Goal: Find specific page/section: Find specific page/section

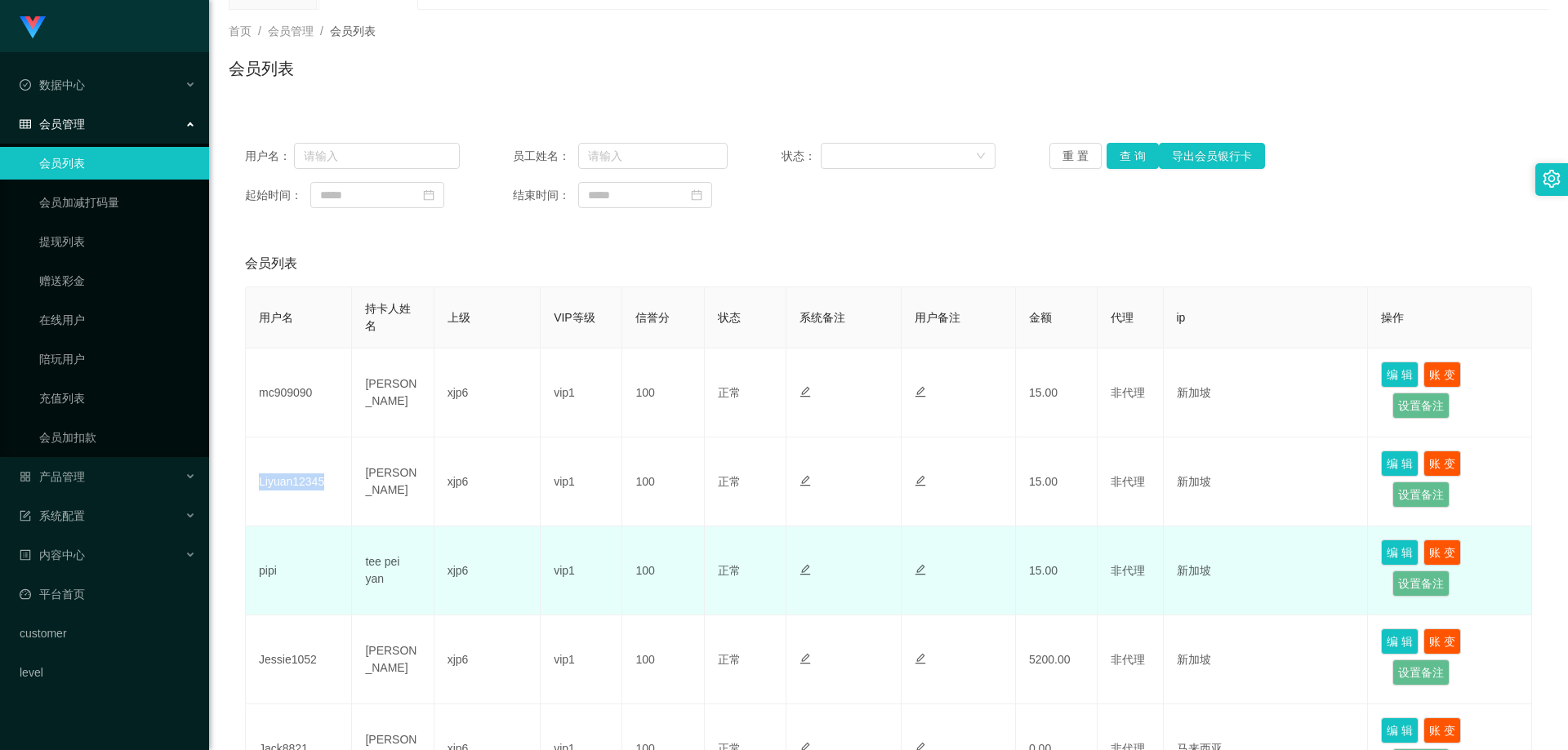
scroll to position [163, 0]
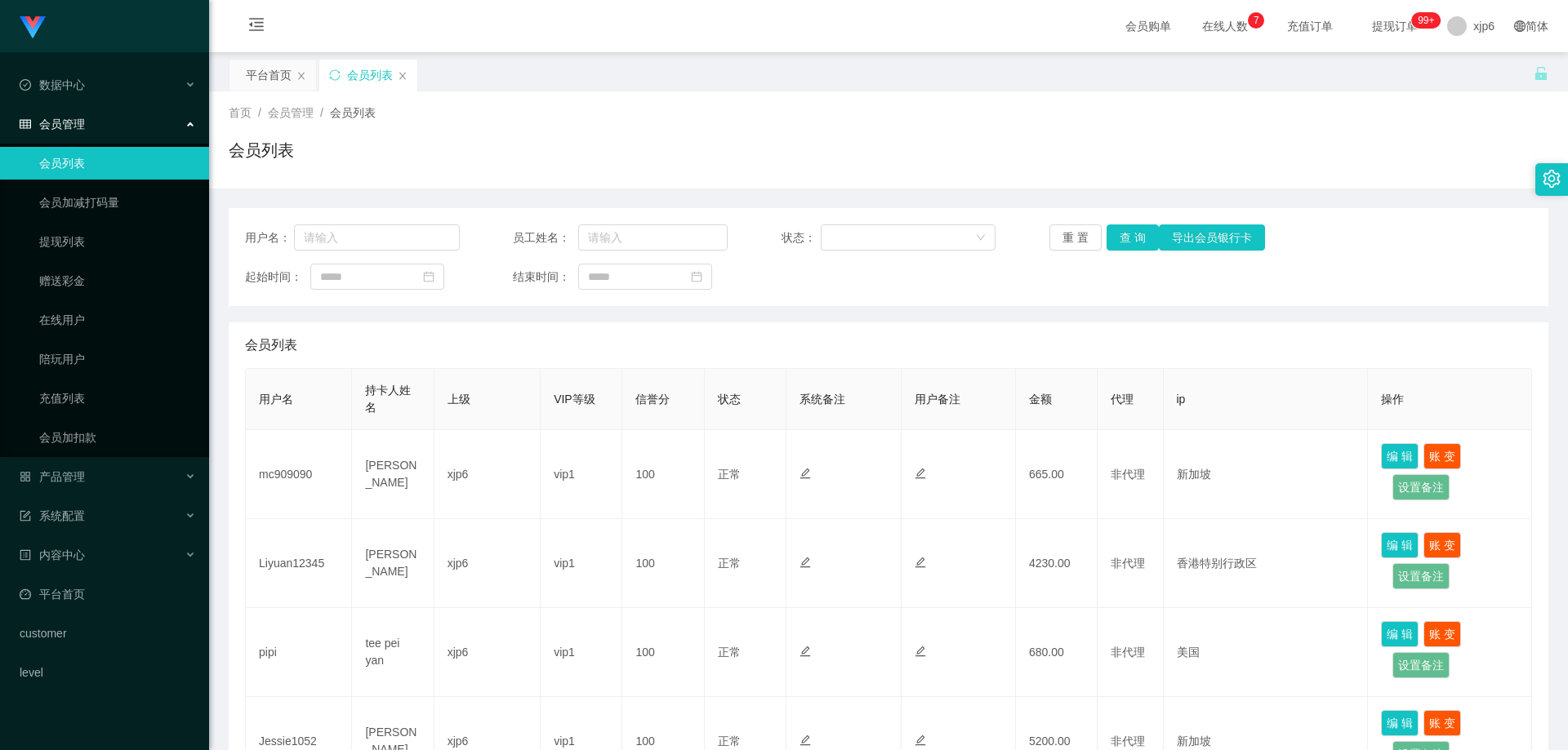
scroll to position [81, 0]
